Goal: Use online tool/utility: Utilize a website feature to perform a specific function

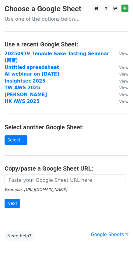
click at [73, 167] on main "Choose a Google Sheet Use one of the options below... Use a recent Google Sheet…" at bounding box center [66, 123] width 133 height 236
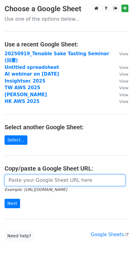
click at [73, 175] on input "url" at bounding box center [65, 181] width 121 height 12
paste input "[URL][DOMAIN_NAME]"
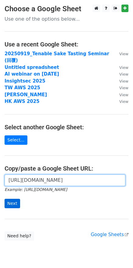
type input "[URL][DOMAIN_NAME]"
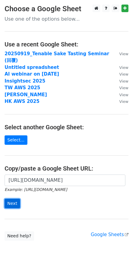
click at [15, 199] on input "Next" at bounding box center [12, 203] width 15 height 9
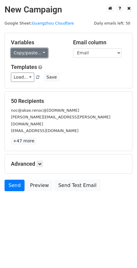
click at [39, 57] on link "Copy/paste..." at bounding box center [29, 52] width 37 height 9
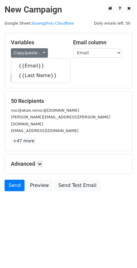
click at [56, 46] on div "Variables Copy/paste... {{Email}} {{Last Name}}" at bounding box center [37, 48] width 62 height 19
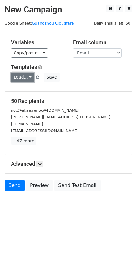
click at [22, 75] on link "Load..." at bounding box center [22, 77] width 23 height 9
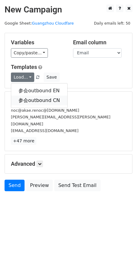
click at [31, 100] on link "参会outbound CN" at bounding box center [39, 101] width 56 height 10
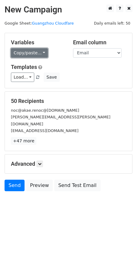
click at [40, 53] on link "Copy/paste..." at bounding box center [29, 52] width 37 height 9
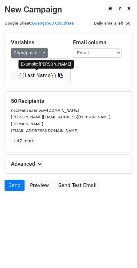
click at [44, 76] on link "{{Last Name}}" at bounding box center [40, 76] width 59 height 10
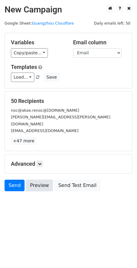
click at [36, 181] on link "Preview" at bounding box center [39, 186] width 27 height 12
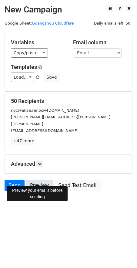
click at [44, 180] on link "Preview" at bounding box center [39, 186] width 27 height 12
click at [36, 180] on link "Preview" at bounding box center [39, 186] width 27 height 12
